Goal: Go to known website: Access a specific website the user already knows

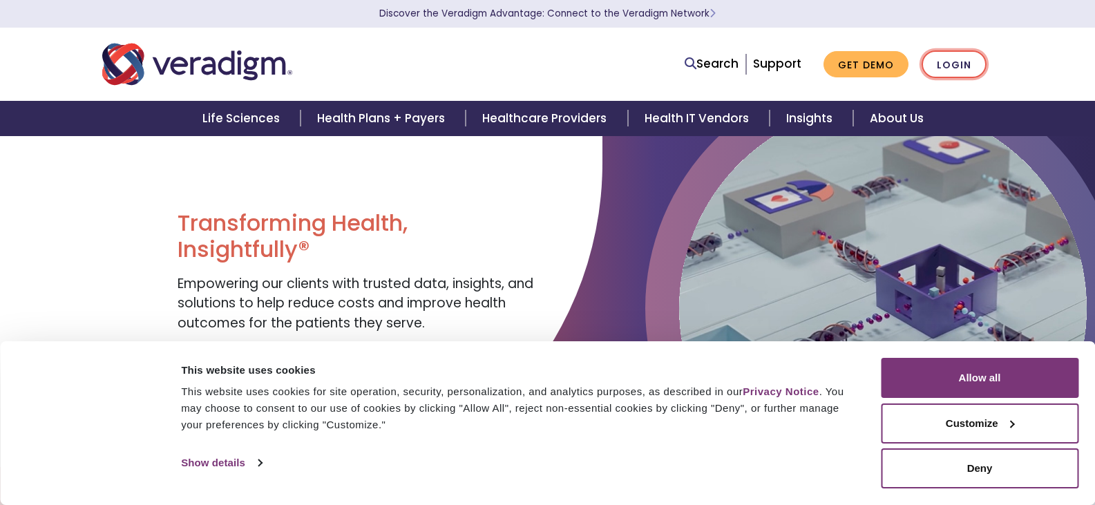
click at [939, 65] on link "Login" at bounding box center [954, 64] width 65 height 28
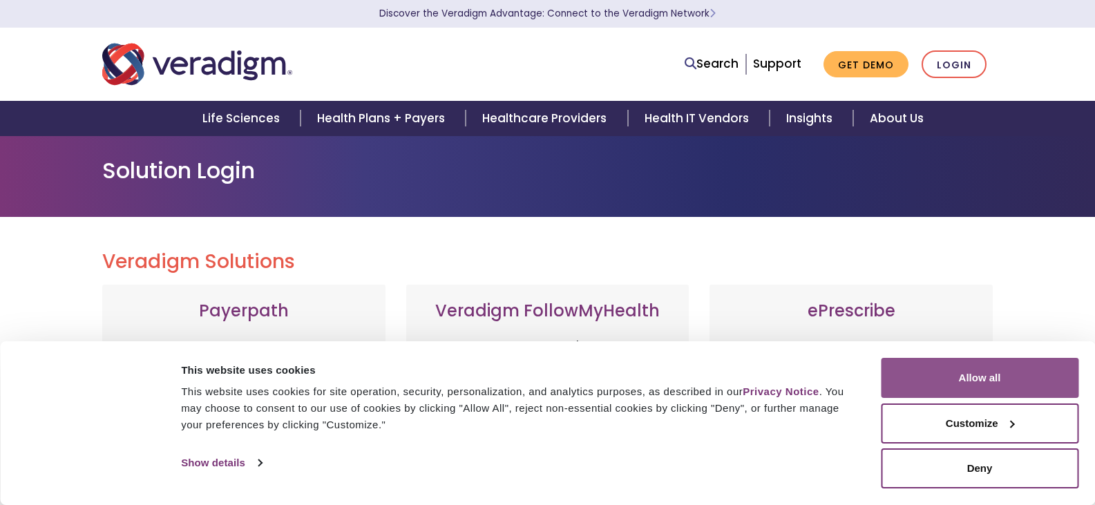
click at [978, 384] on button "Allow all" at bounding box center [980, 378] width 198 height 40
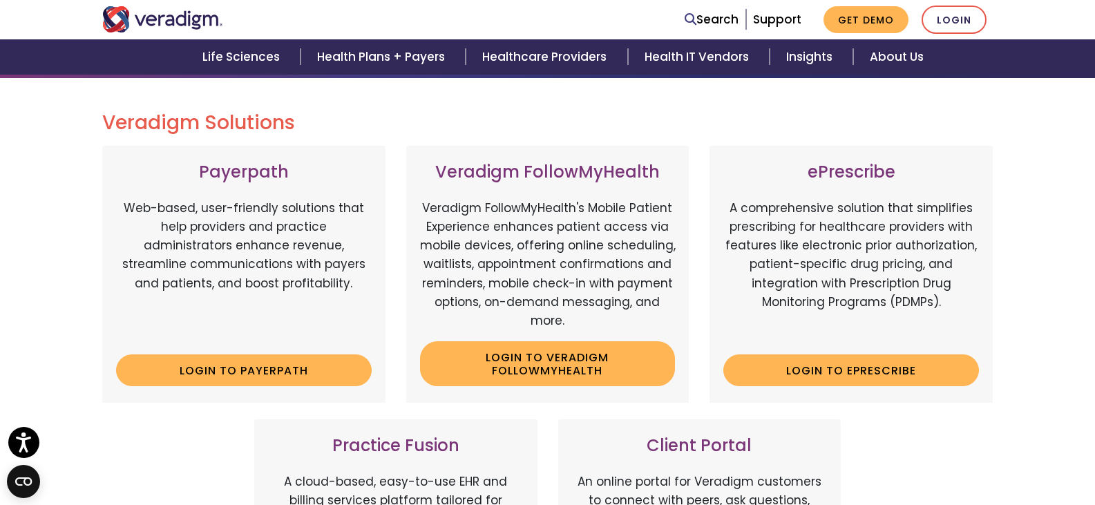
scroll to position [138, 0]
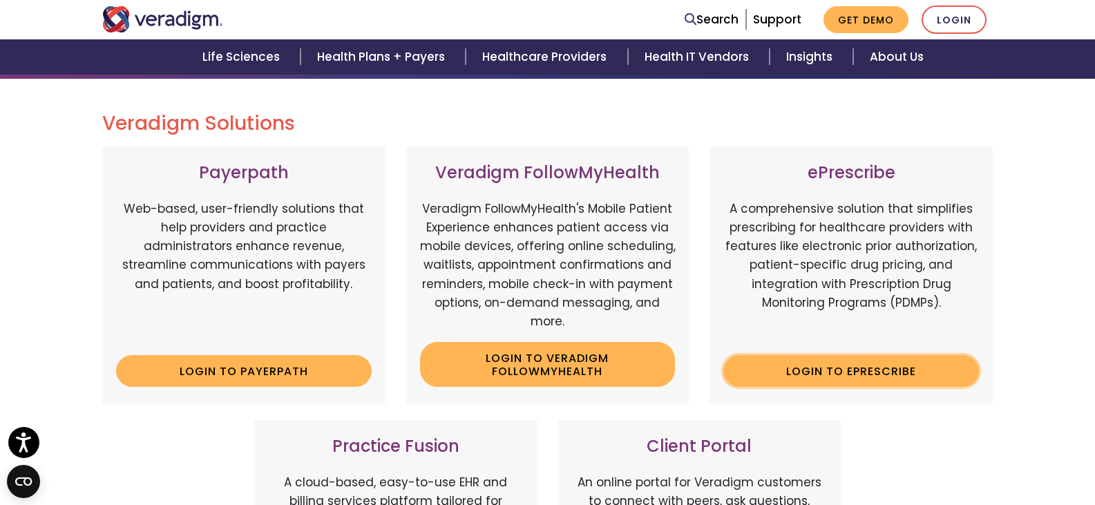
click at [882, 379] on link "Login to ePrescribe" at bounding box center [852, 371] width 256 height 32
